Goal: Information Seeking & Learning: Find specific page/section

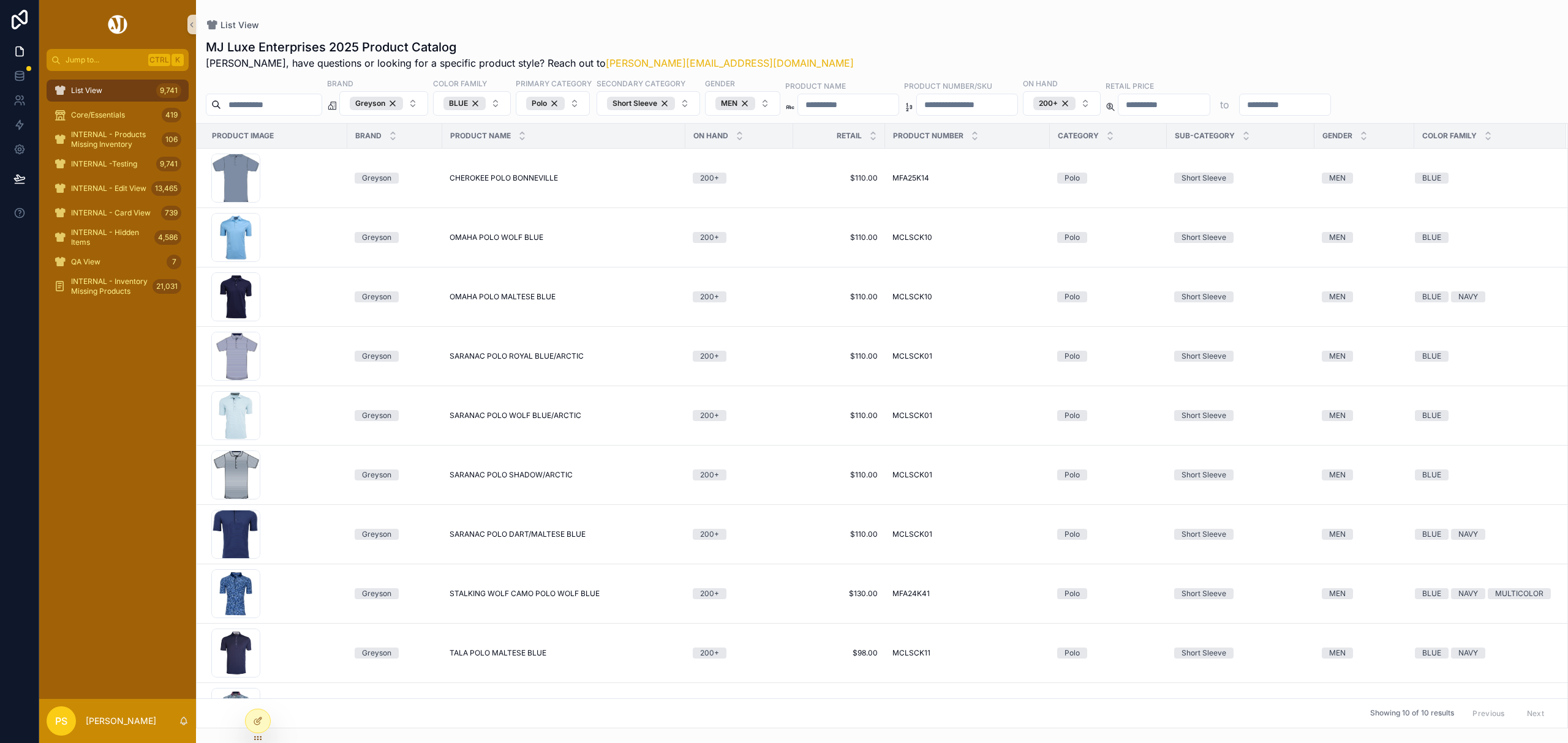
click at [126, 91] on div "List View 9,741" at bounding box center [117, 91] width 127 height 20
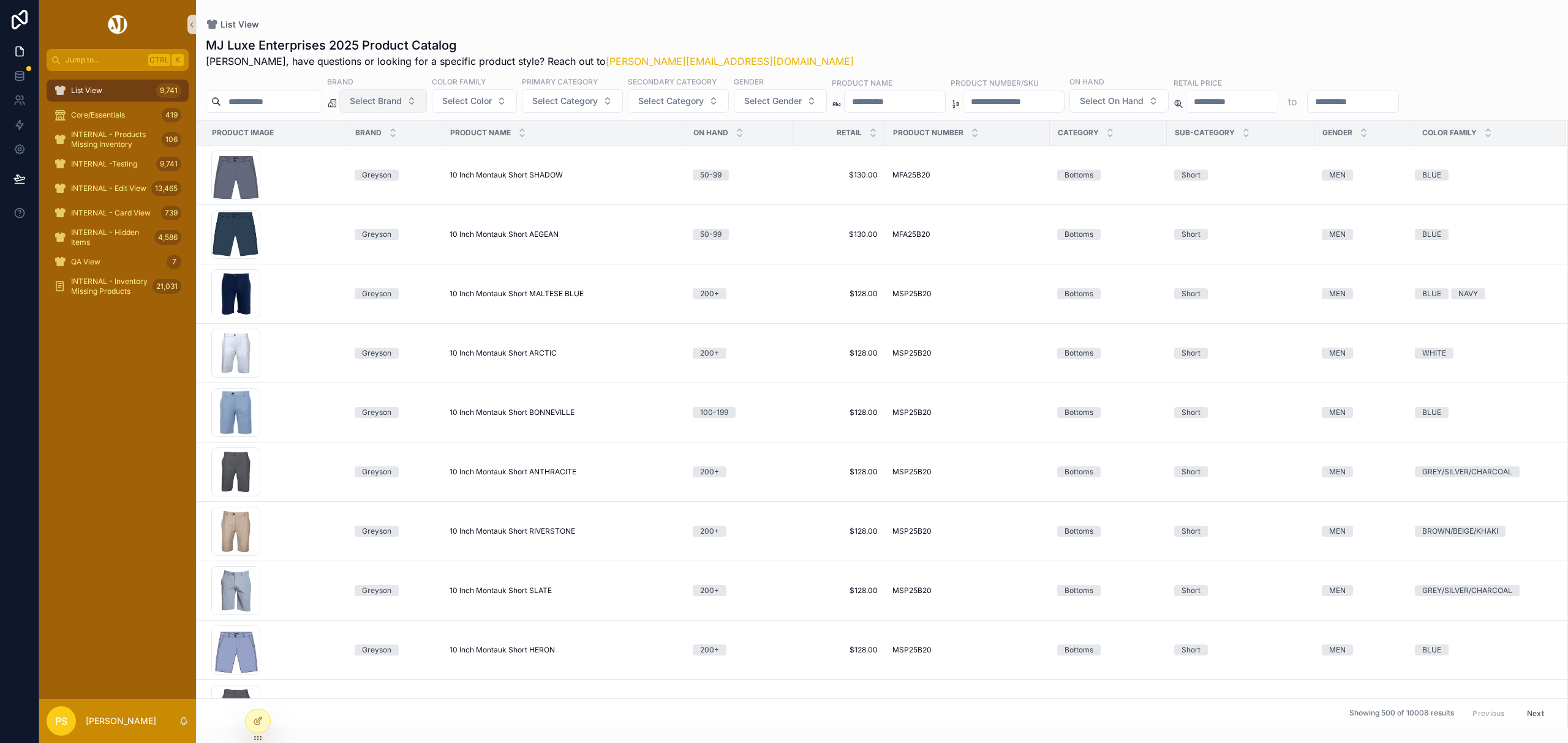
click at [395, 106] on span "Select Brand" at bounding box center [376, 101] width 52 height 12
click at [372, 267] on div "Greyson" at bounding box center [414, 269] width 147 height 20
click at [808, 17] on div "List View MJ Luxe Enterprises 2025 Product Catalog [PERSON_NAME], have question…" at bounding box center [882, 364] width 1372 height 729
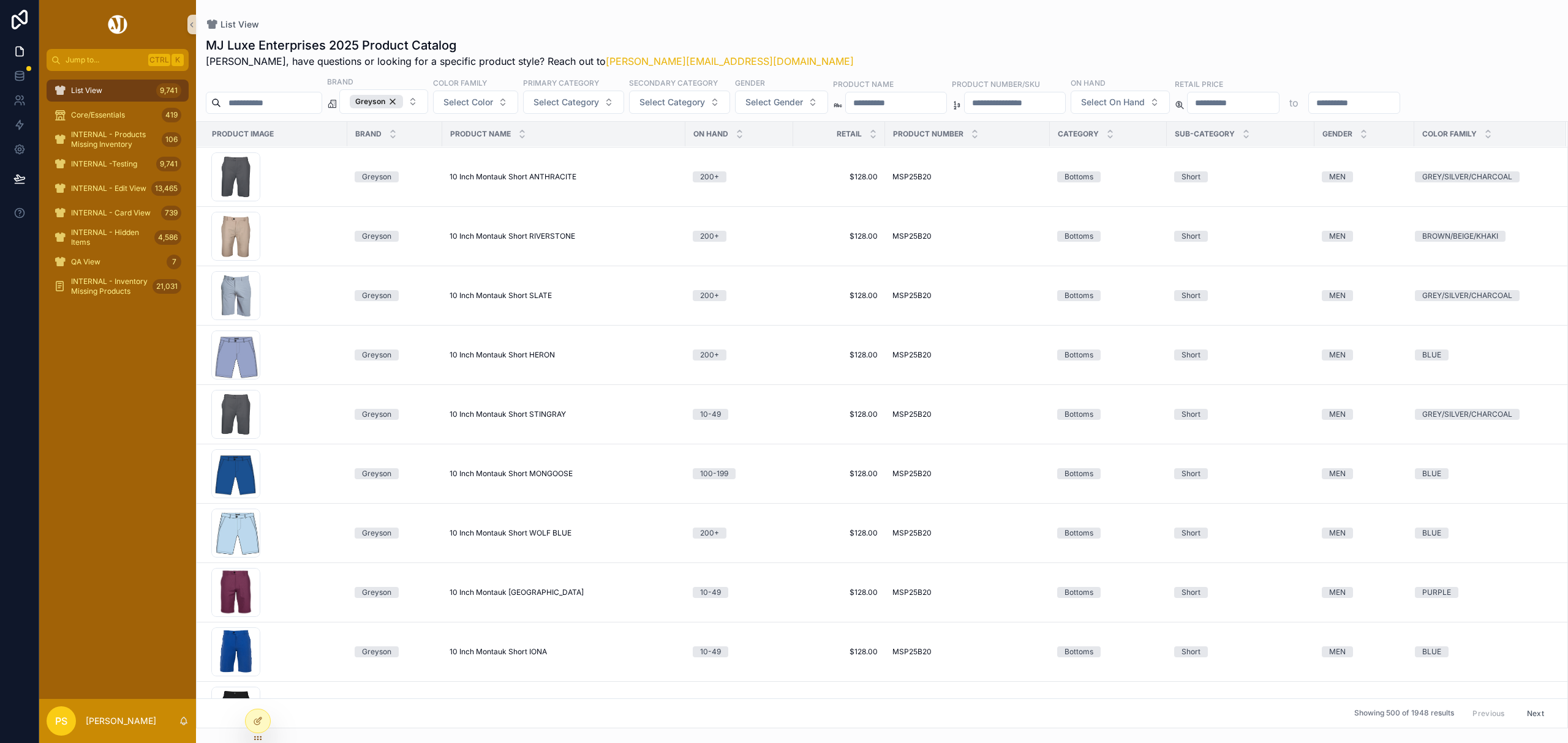
scroll to position [408, 0]
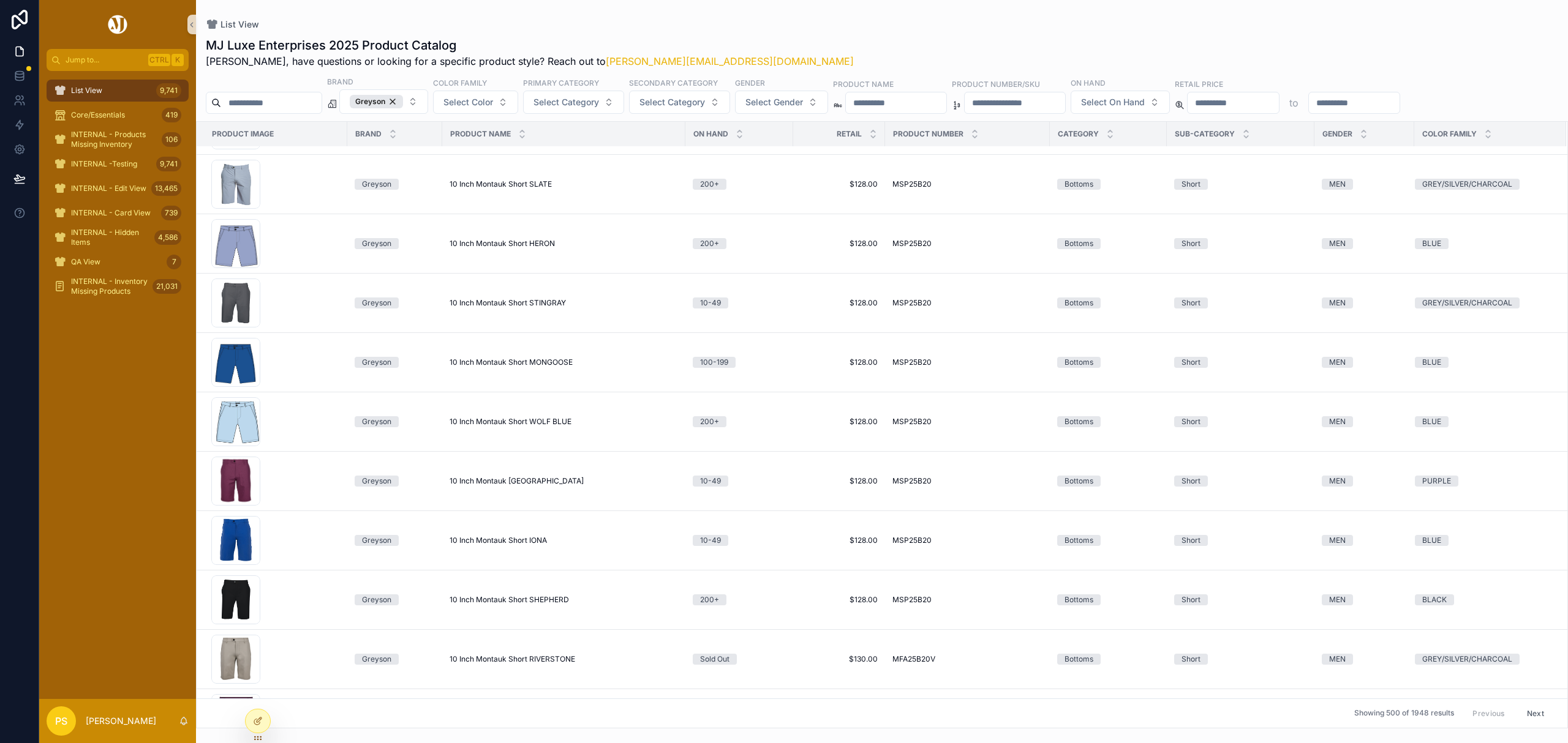
click at [285, 96] on input "scrollable content" at bounding box center [271, 102] width 101 height 17
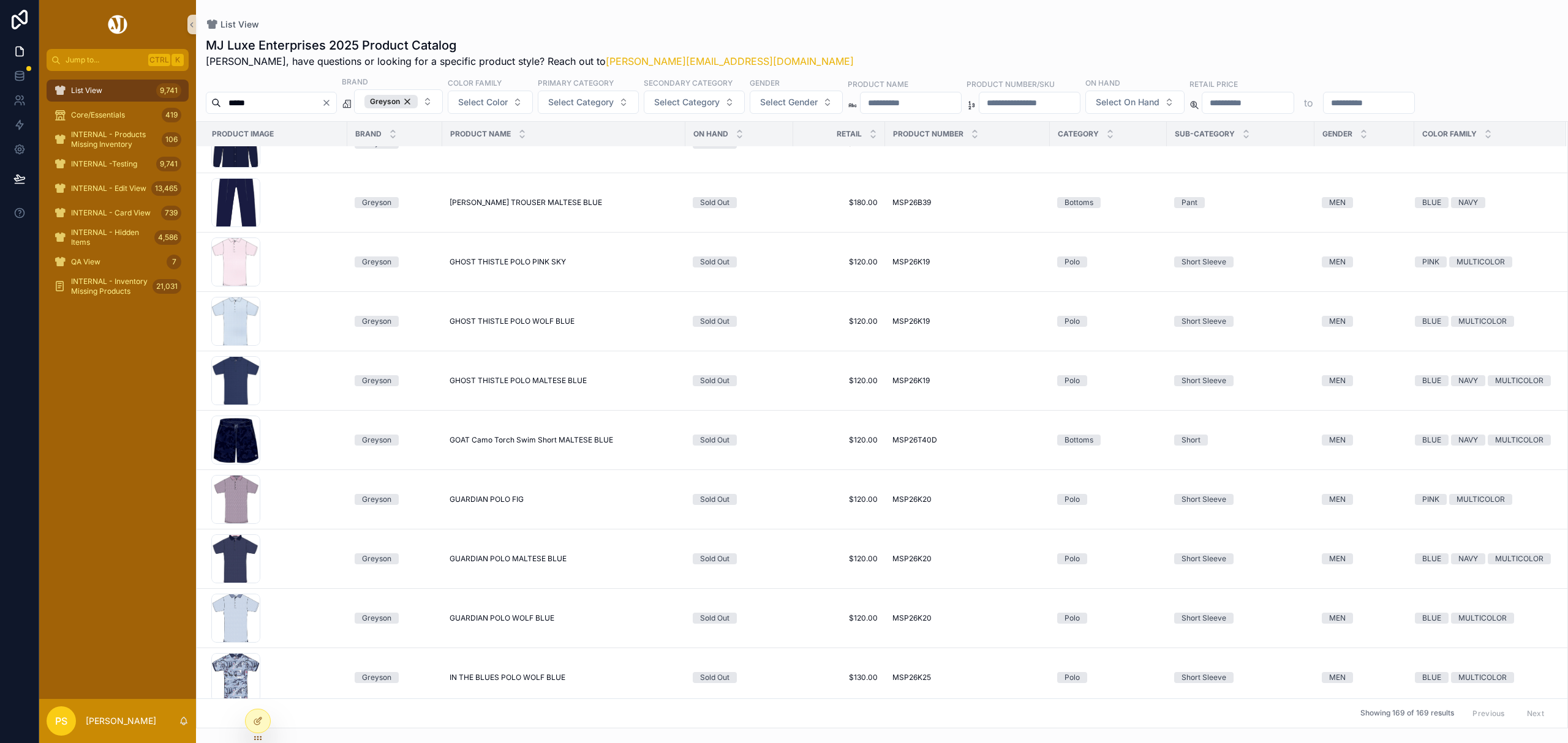
scroll to position [4475, 0]
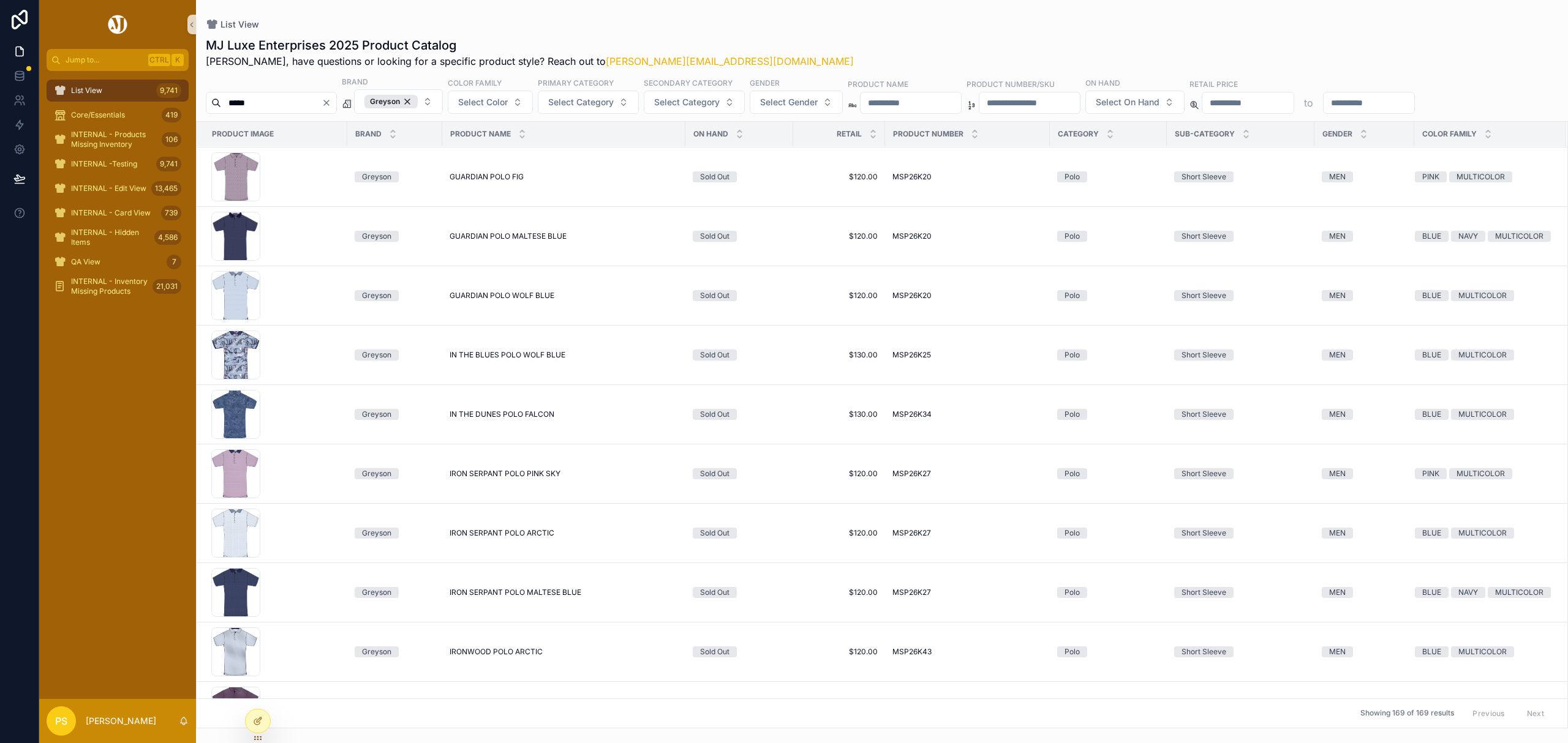
type input "*****"
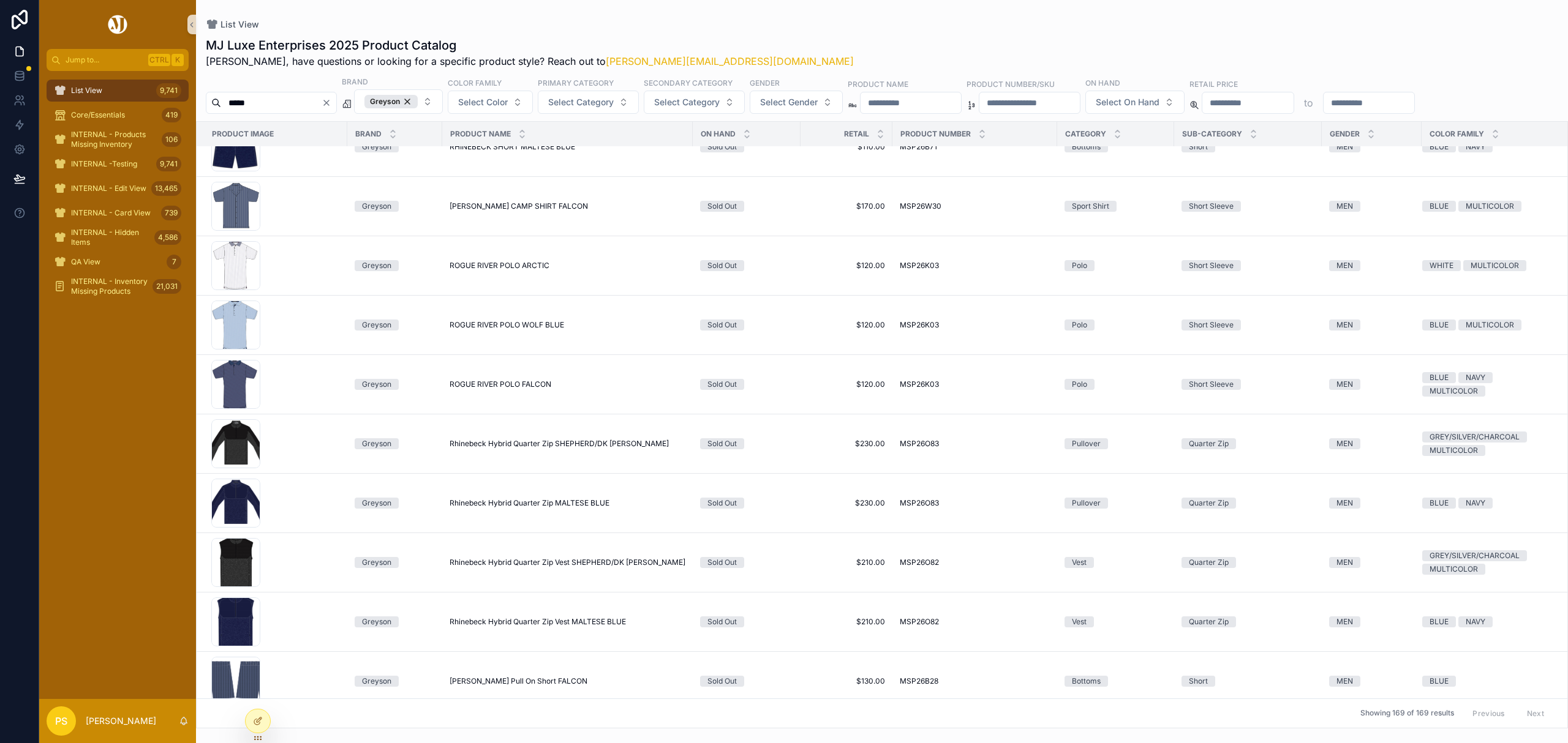
scroll to position [6753, 0]
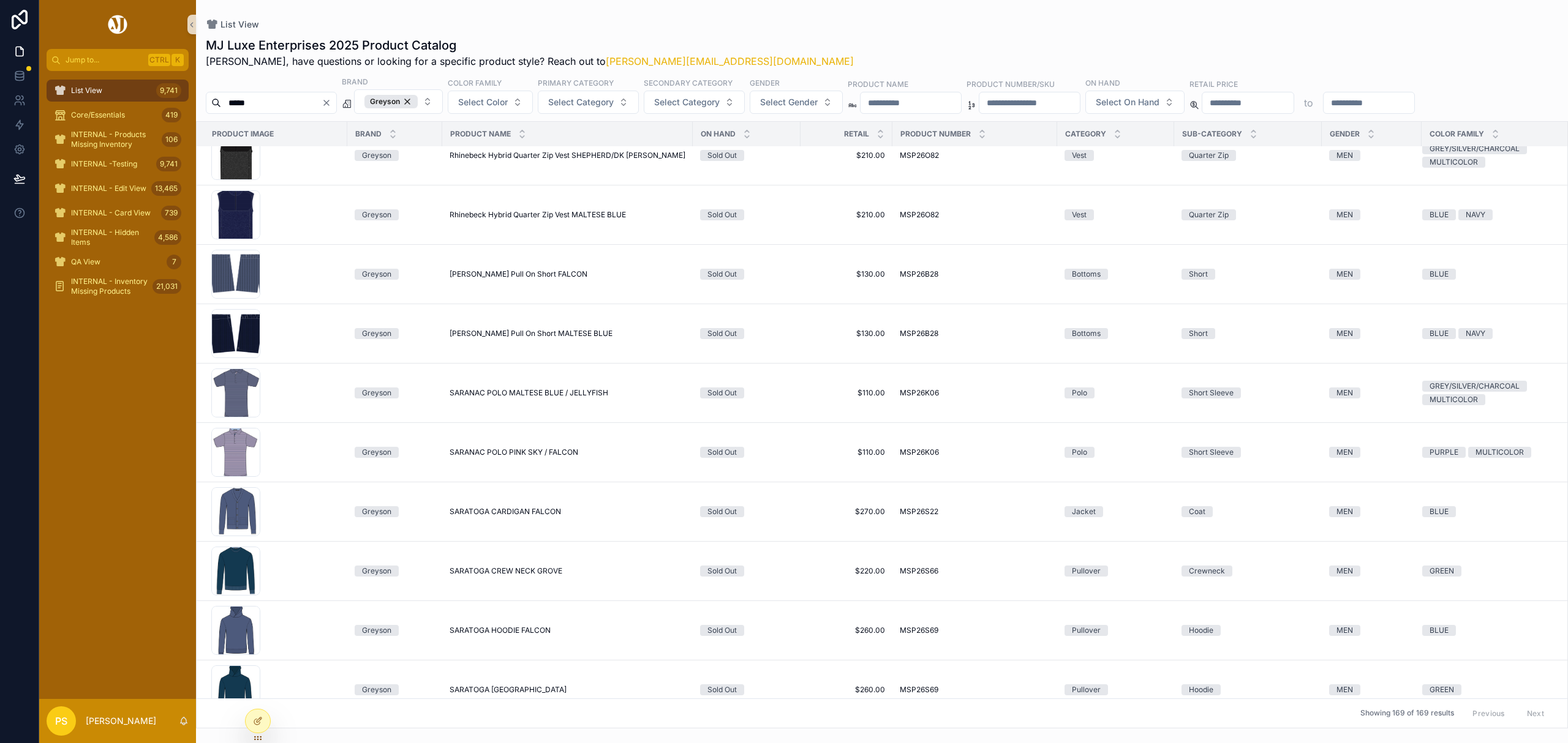
click at [120, 22] on img "scrollable content" at bounding box center [117, 25] width 23 height 20
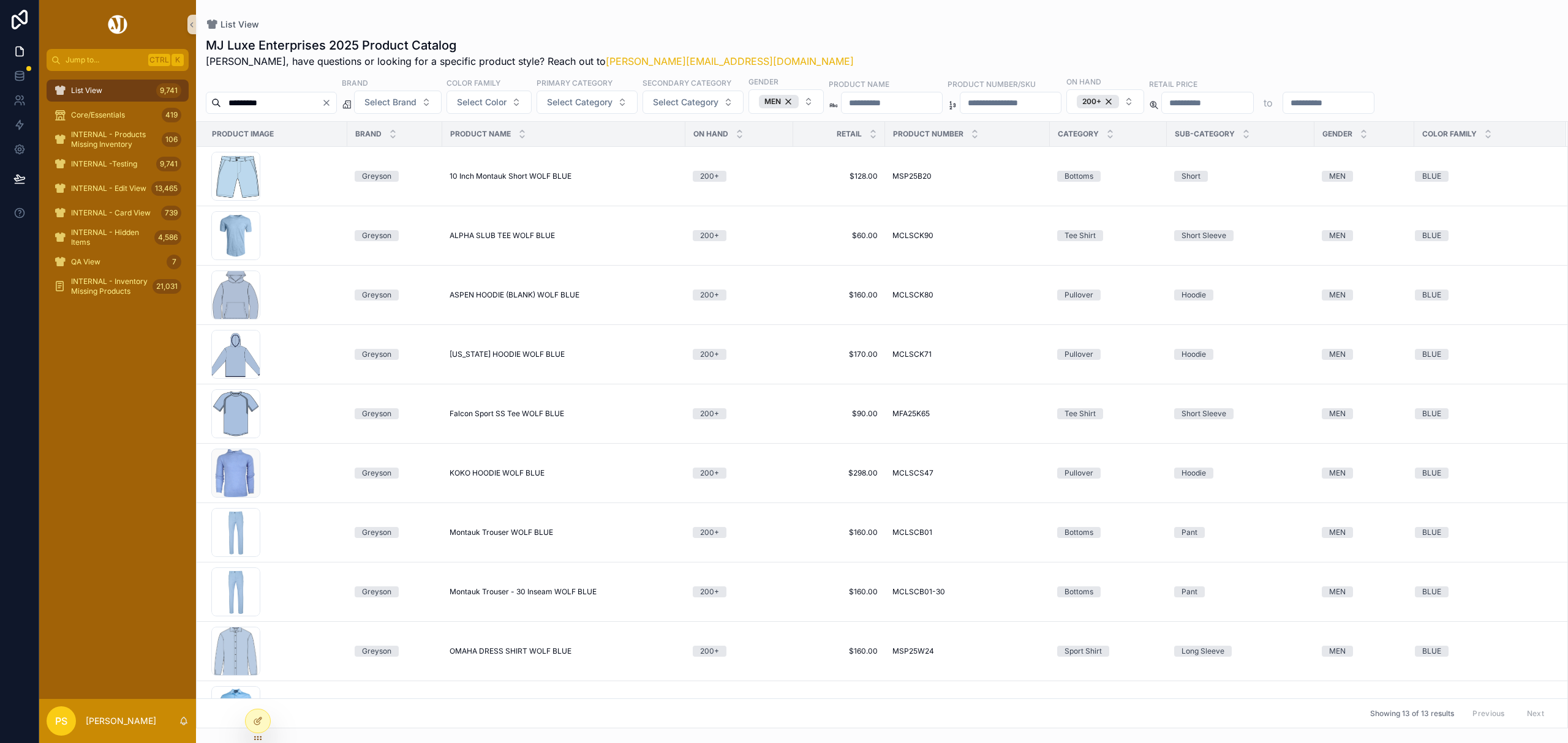
click at [116, 20] on img "scrollable content" at bounding box center [117, 25] width 23 height 20
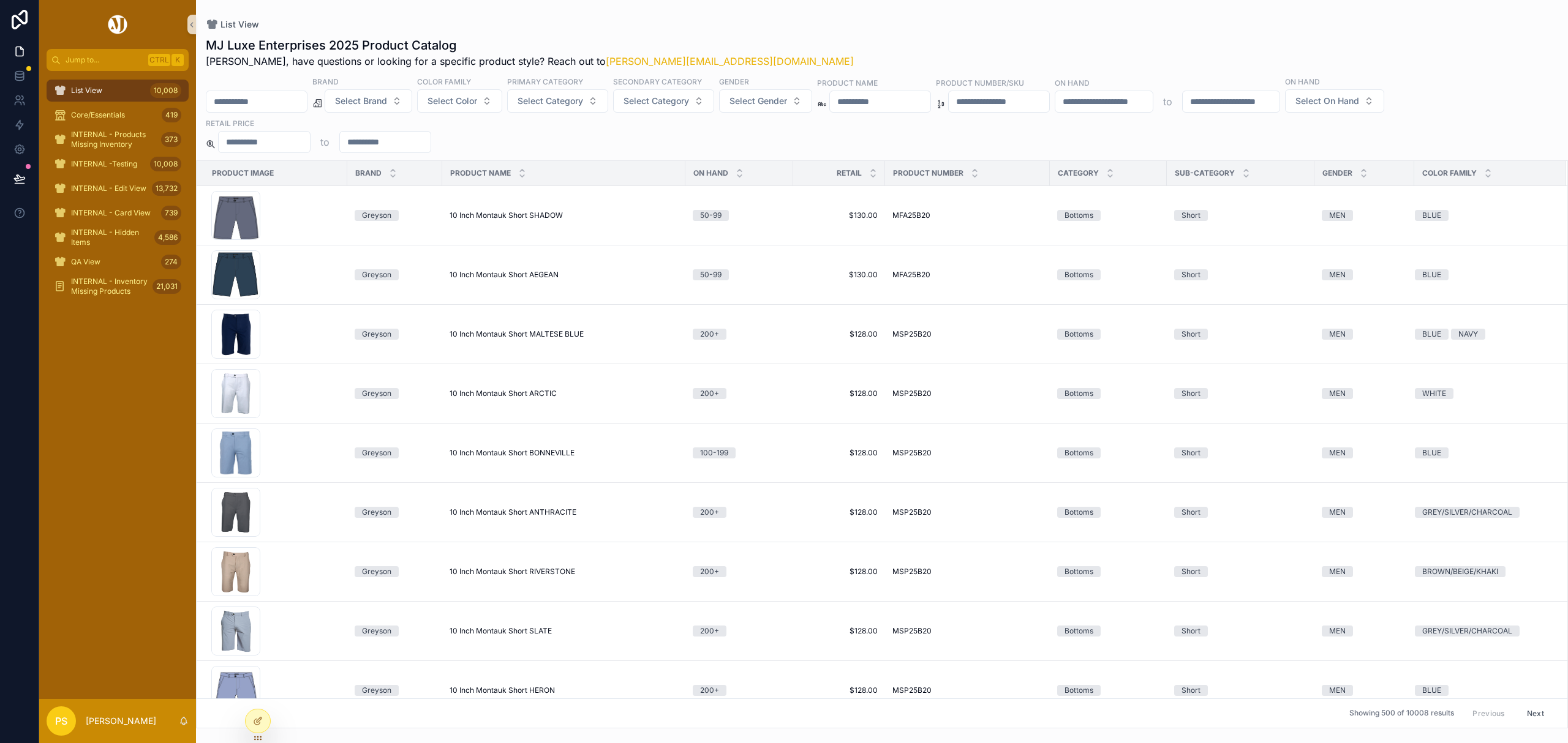
click at [284, 103] on input "scrollable content" at bounding box center [256, 101] width 101 height 17
type input "********"
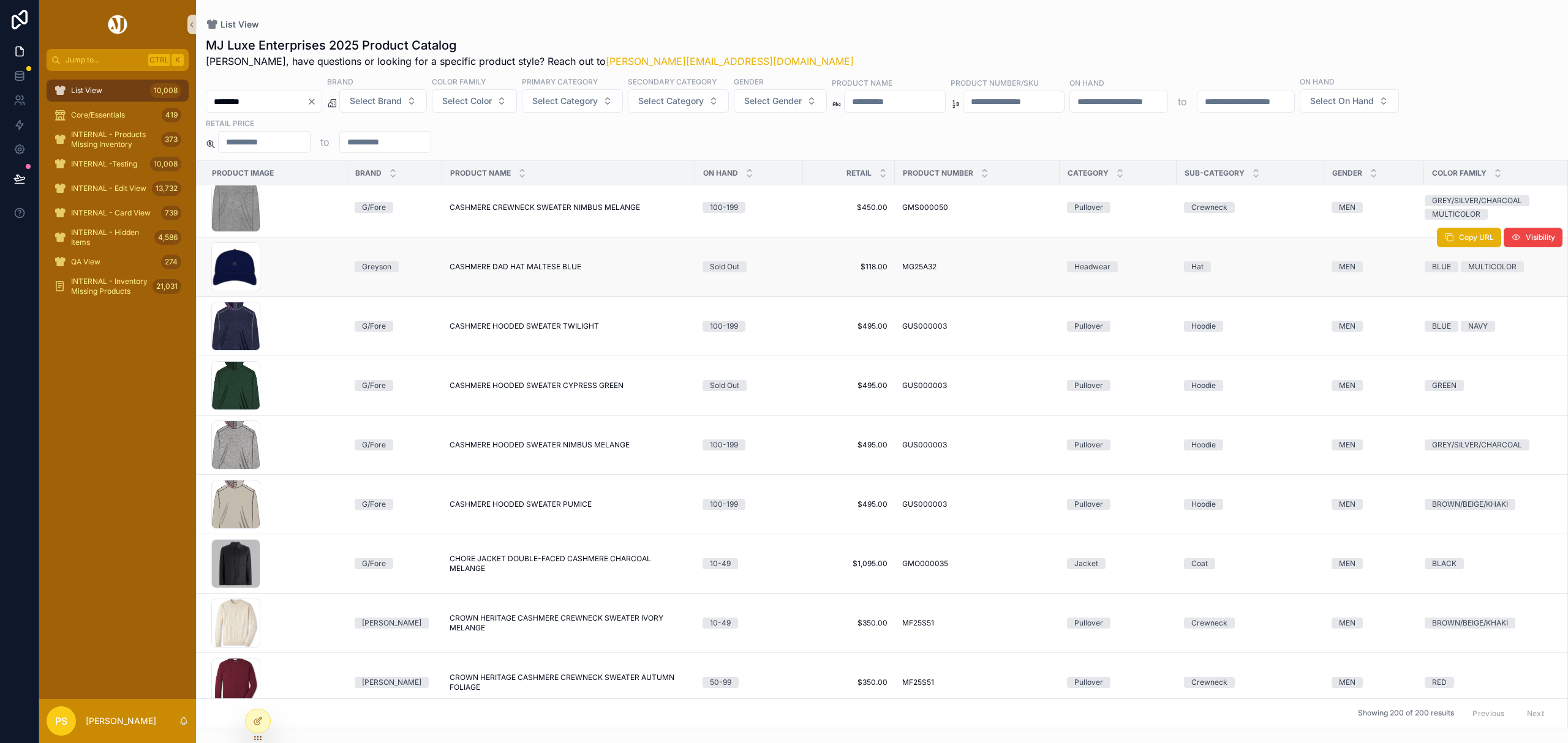
scroll to position [2443, 0]
